Goal: Transaction & Acquisition: Book appointment/travel/reservation

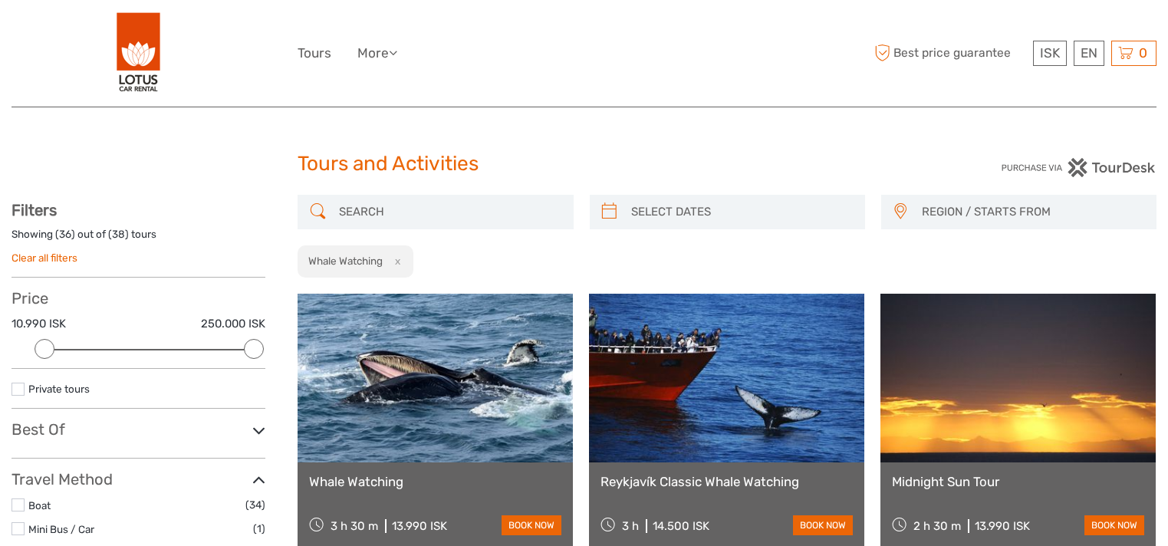
select select
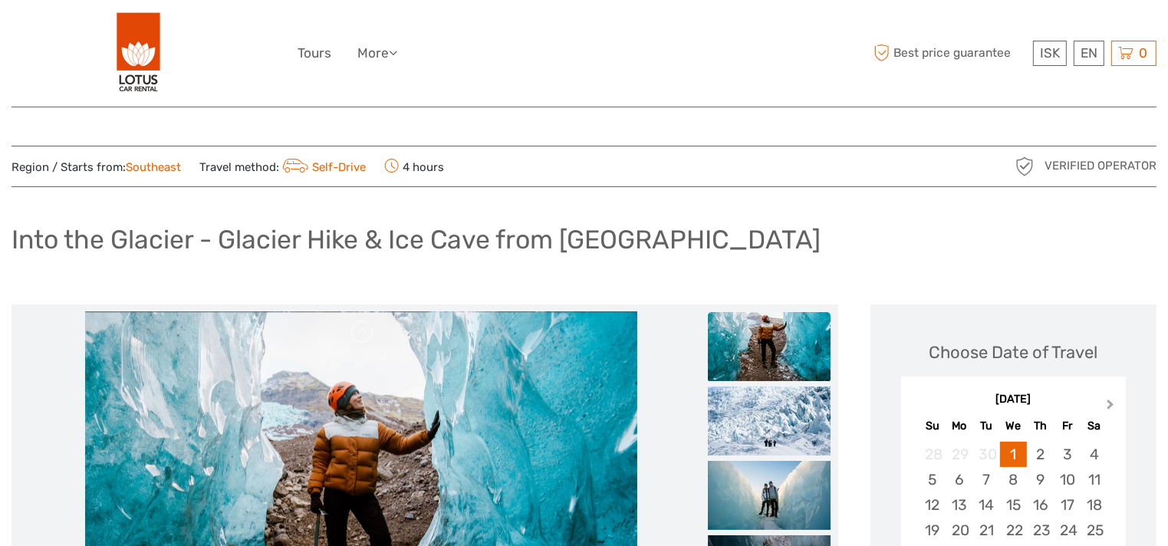
scroll to position [307, 0]
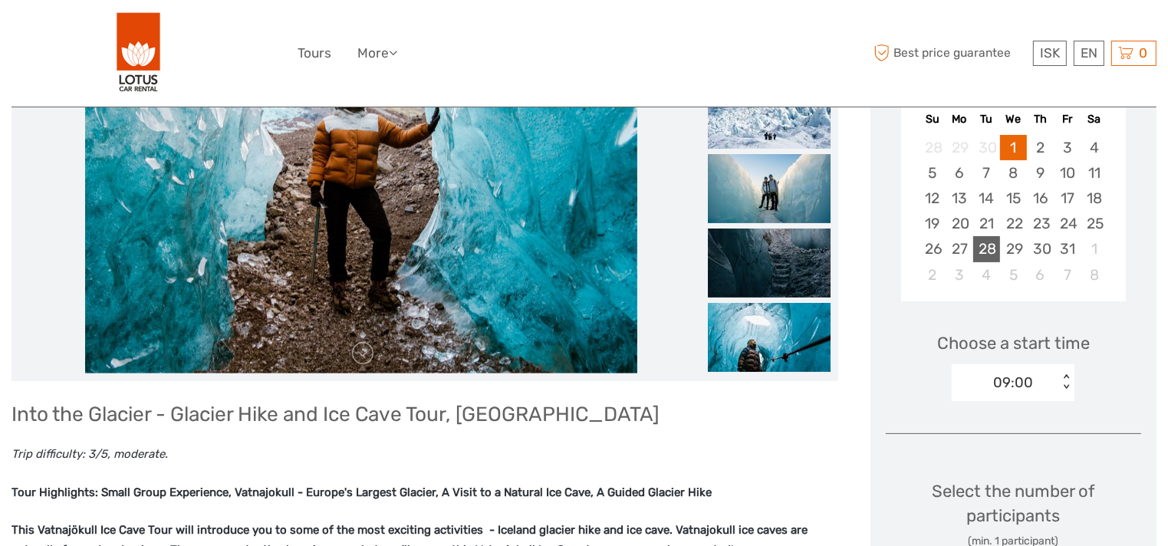
click at [994, 253] on div "28" at bounding box center [986, 248] width 27 height 25
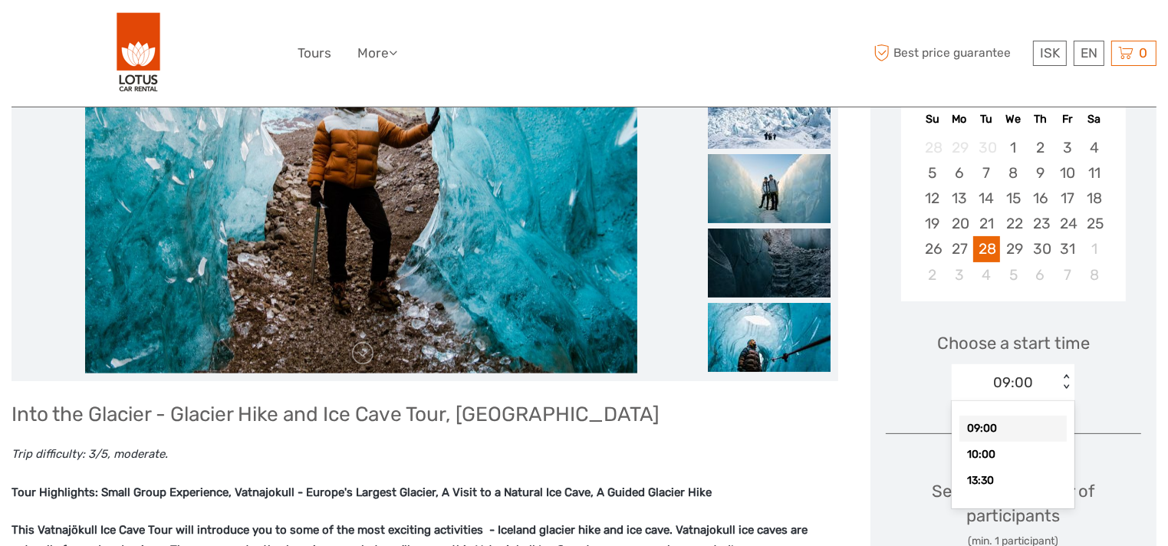
click at [1068, 375] on div "< >" at bounding box center [1066, 382] width 13 height 16
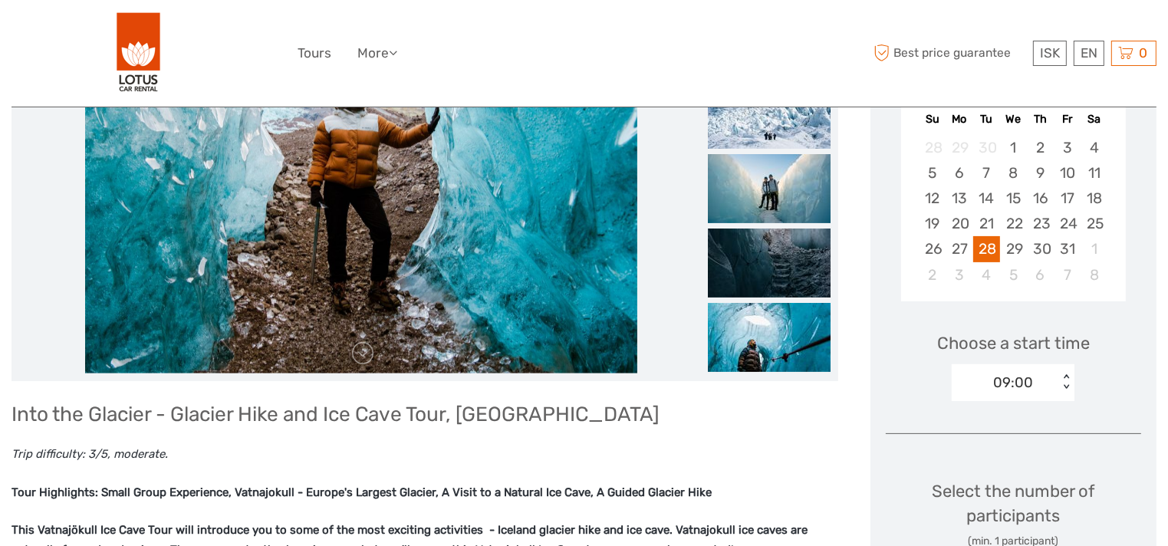
click at [1089, 366] on div "Choose a start time 09:00 < >" at bounding box center [1013, 360] width 255 height 98
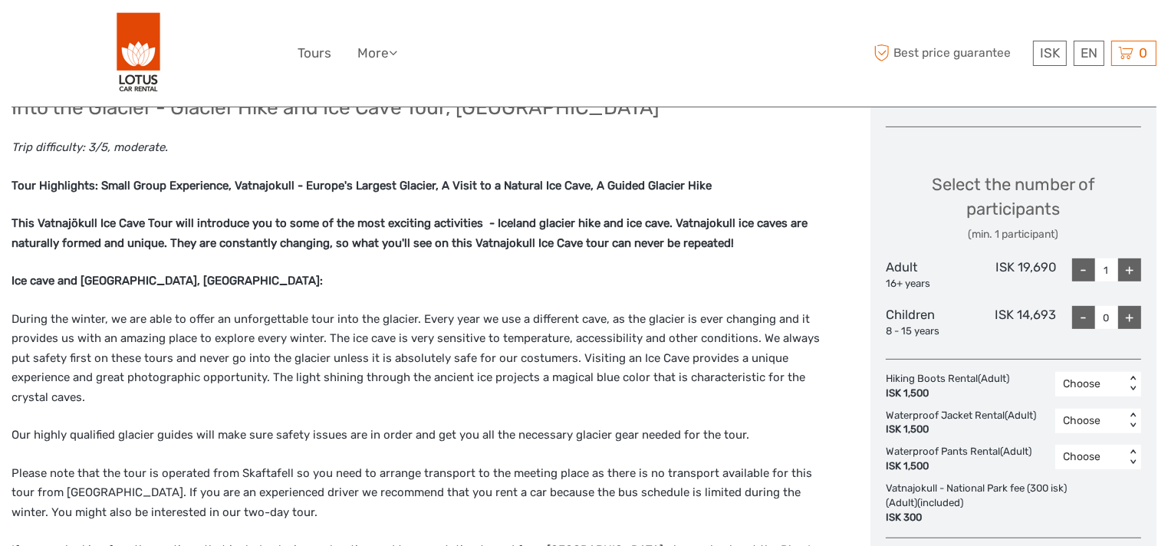
click at [1126, 268] on div "+" at bounding box center [1129, 269] width 23 height 23
type input "2"
click at [1113, 217] on div "Select the number of participants (min. 1 participant)" at bounding box center [1013, 208] width 255 height 70
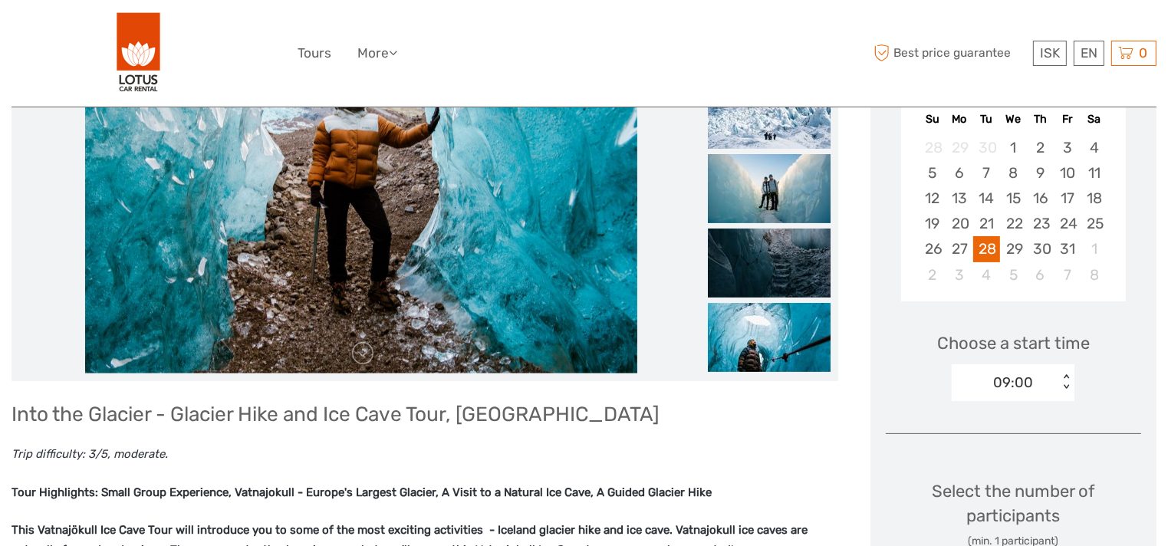
scroll to position [0, 0]
